Goal: Task Accomplishment & Management: Manage account settings

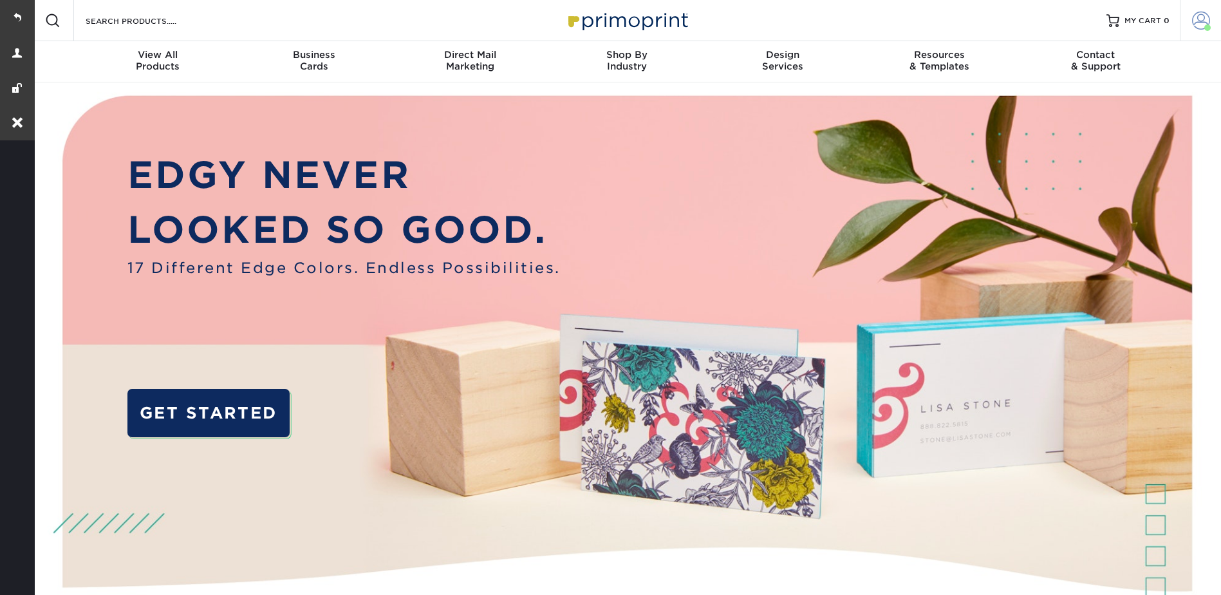
click at [1198, 8] on link "Account" at bounding box center [1200, 20] width 41 height 41
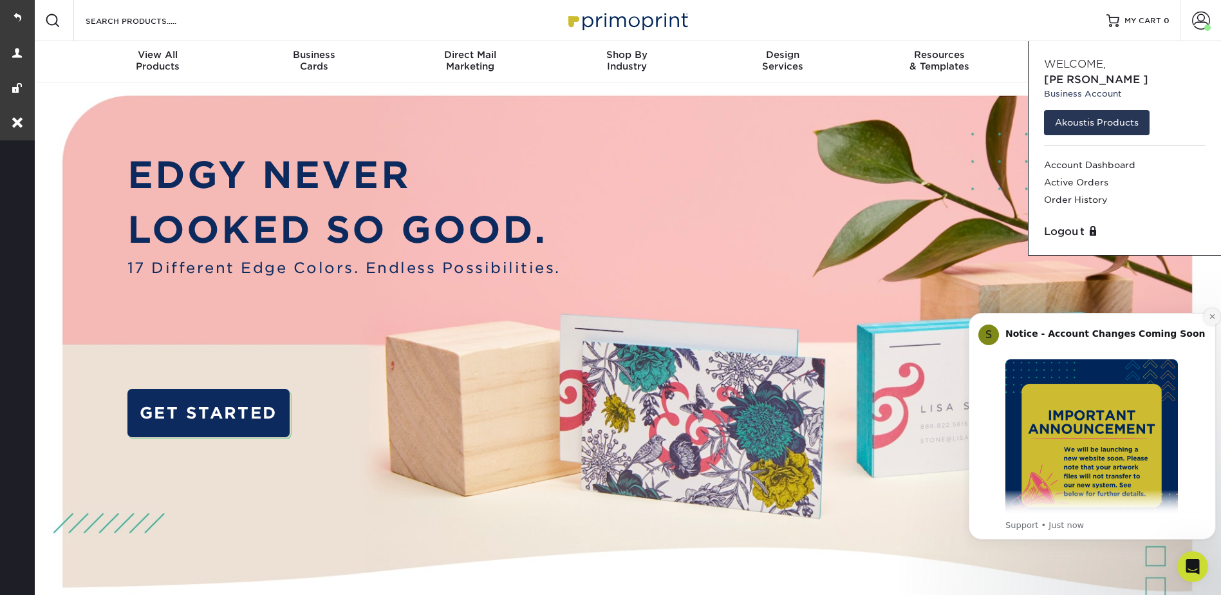
drag, startPoint x: 1211, startPoint y: 313, endPoint x: 2179, endPoint y: 611, distance: 1013.3
click at [1211, 313] on icon "Dismiss notification" at bounding box center [1212, 316] width 7 height 7
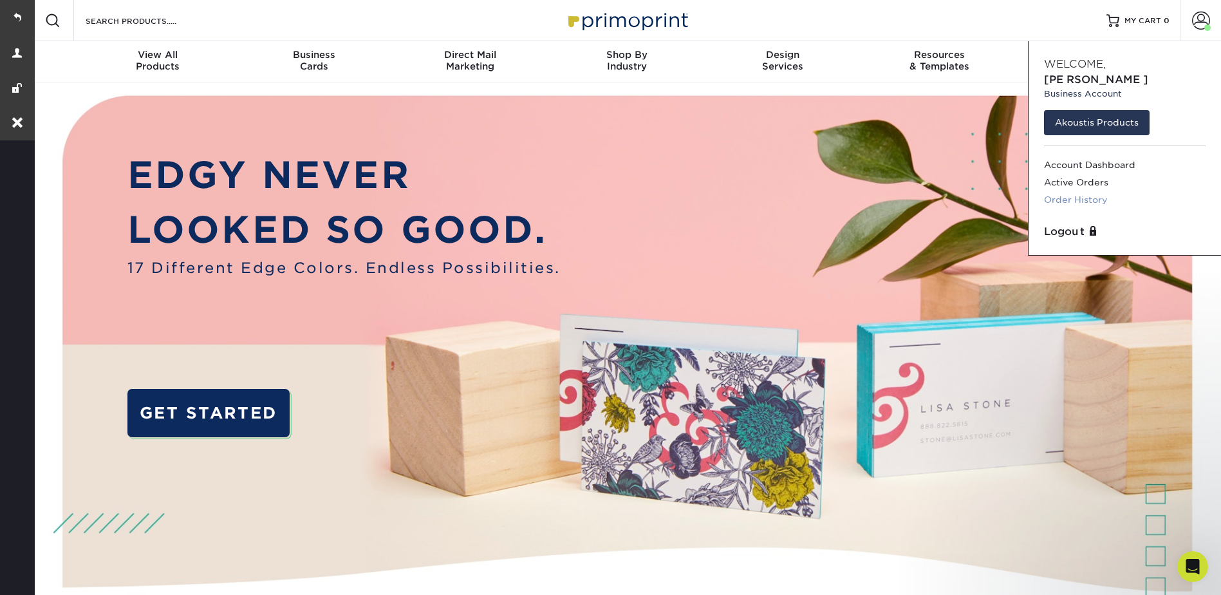
click at [1081, 191] on link "Order History" at bounding box center [1125, 199] width 162 height 17
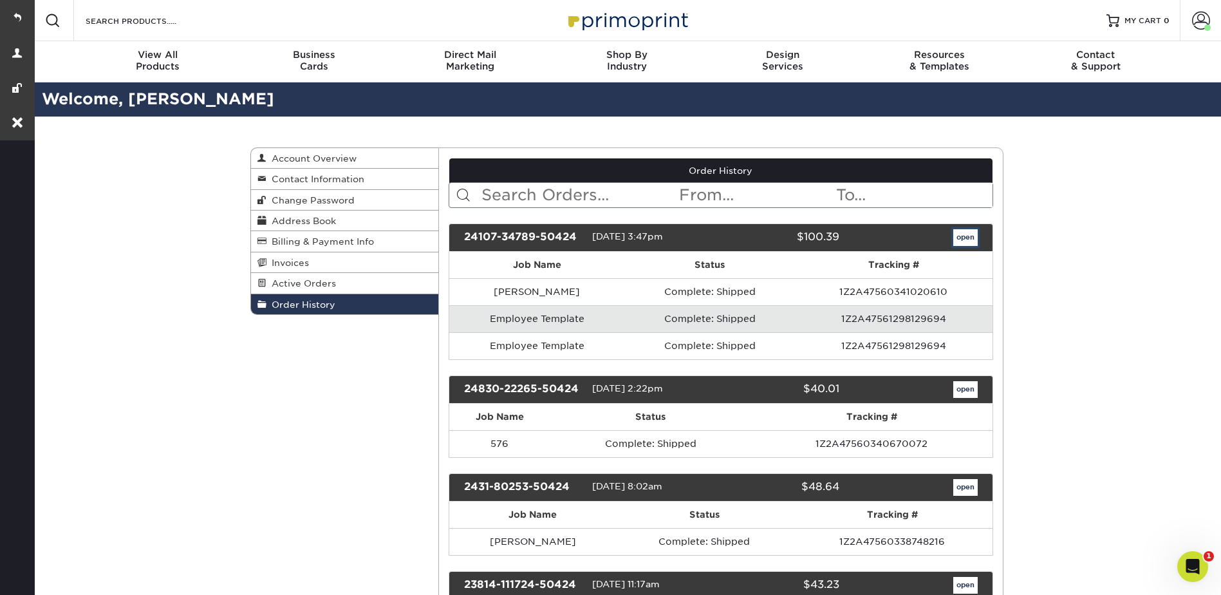
click at [969, 233] on link "open" at bounding box center [965, 237] width 24 height 17
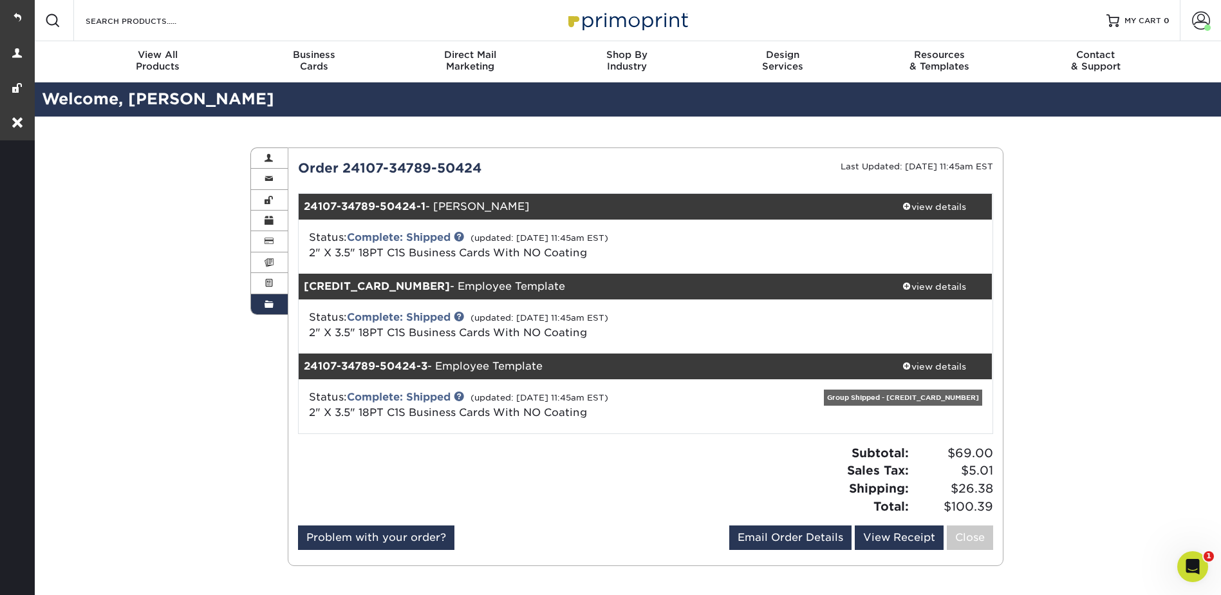
click at [147, 234] on div "Order History Account Overview Contact Information Change Password Address Book…" at bounding box center [626, 356] width 1189 height 480
click at [1108, 228] on div "Order History Account Overview Contact Information Change Password Address Book…" at bounding box center [626, 356] width 1189 height 480
click at [1193, 25] on span at bounding box center [1201, 21] width 18 height 18
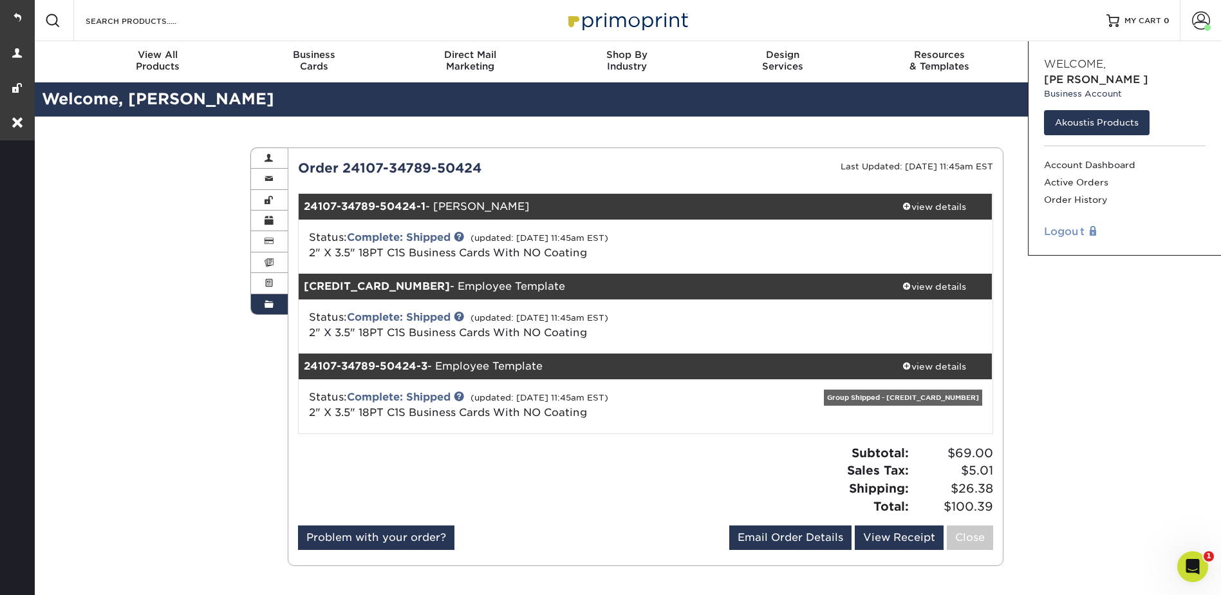
click at [1058, 224] on link "Logout" at bounding box center [1125, 231] width 162 height 15
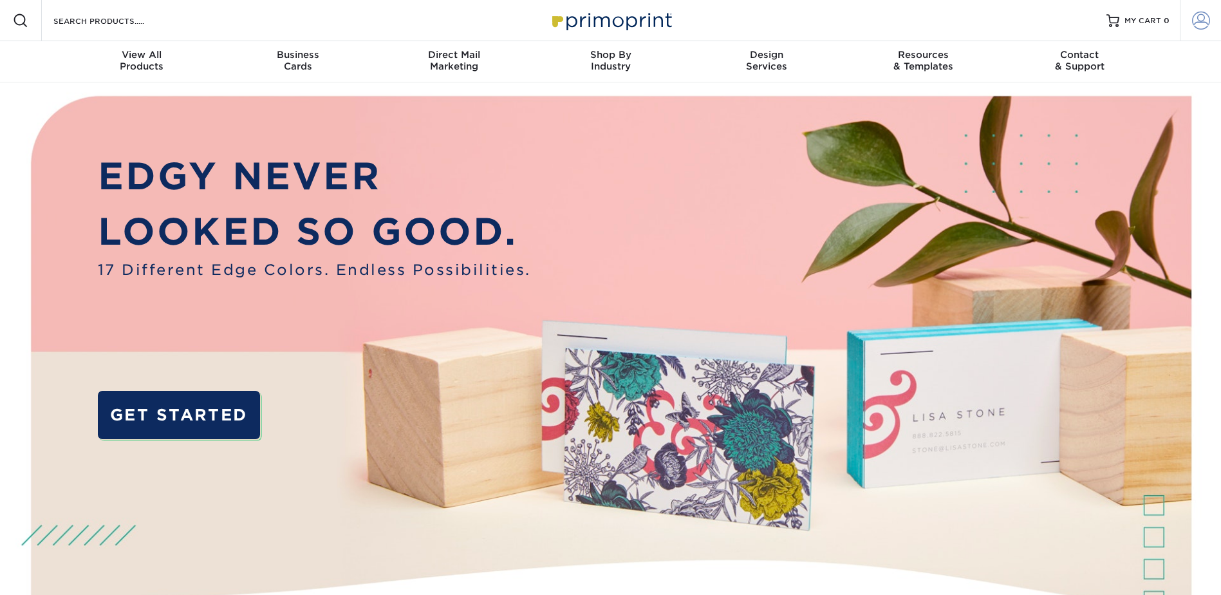
click at [1201, 16] on span at bounding box center [1201, 21] width 18 height 18
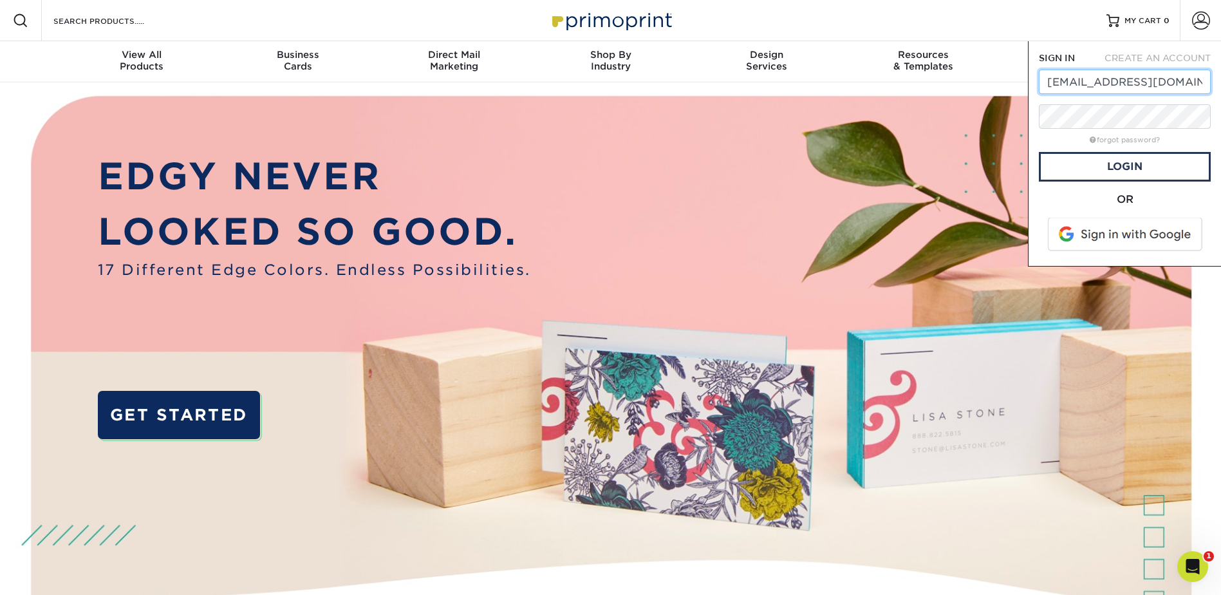
drag, startPoint x: 1200, startPoint y: 81, endPoint x: 1043, endPoint y: 78, distance: 156.4
click at [1043, 78] on input "[EMAIL_ADDRESS][DOMAIN_NAME]" at bounding box center [1125, 82] width 172 height 24
drag, startPoint x: 1123, startPoint y: 82, endPoint x: 1083, endPoint y: 78, distance: 40.8
click at [1038, 80] on div "SIGN IN CREATE AN ACCOUNT ivanpuig@a forgot password? All fields are required. …" at bounding box center [1124, 153] width 193 height 225
paste input "[EMAIL_ADDRESS][DOMAIN_NAME]"
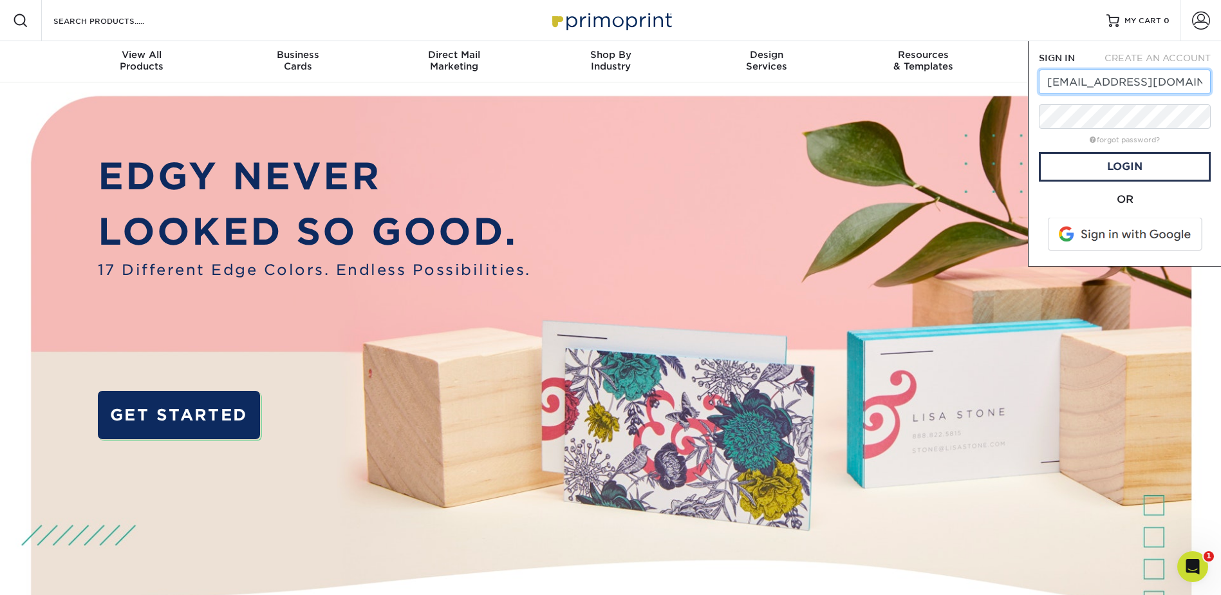
type input "[EMAIL_ADDRESS][DOMAIN_NAME]"
click at [1113, 138] on link "forgot password?" at bounding box center [1125, 140] width 70 height 8
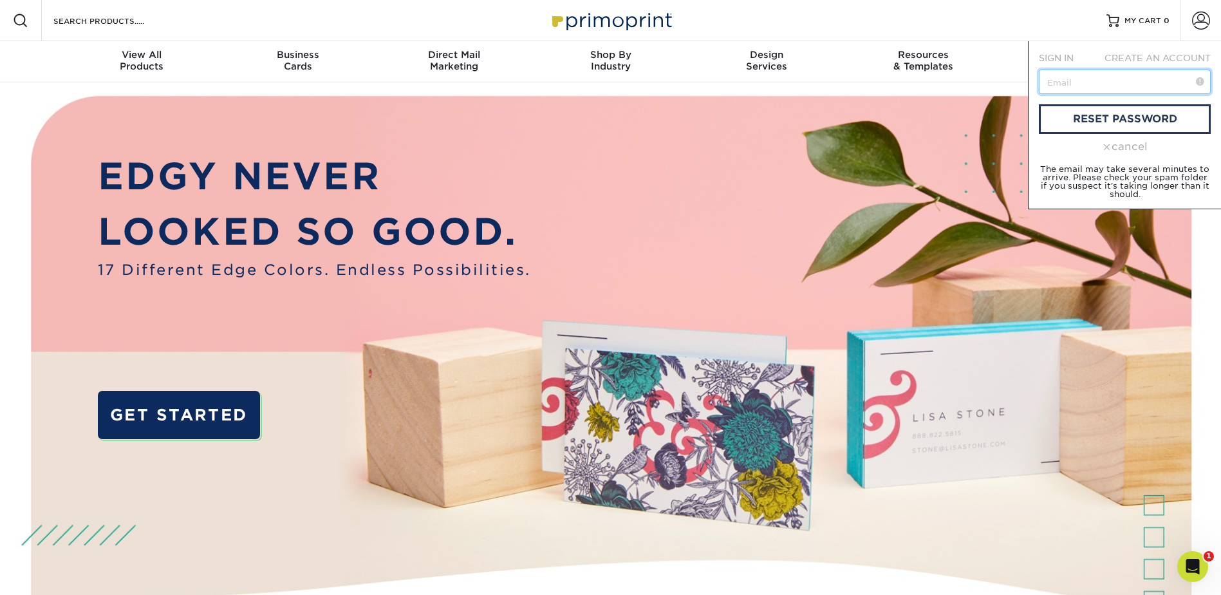
click at [1083, 82] on input "text" at bounding box center [1125, 82] width 172 height 24
paste input "[EMAIL_ADDRESS][DOMAIN_NAME]"
type input "[EMAIL_ADDRESS][DOMAIN_NAME]"
click at [1153, 115] on link "reset password" at bounding box center [1125, 119] width 172 height 30
